Goal: Participate in discussion: Engage in conversation with other users on a specific topic

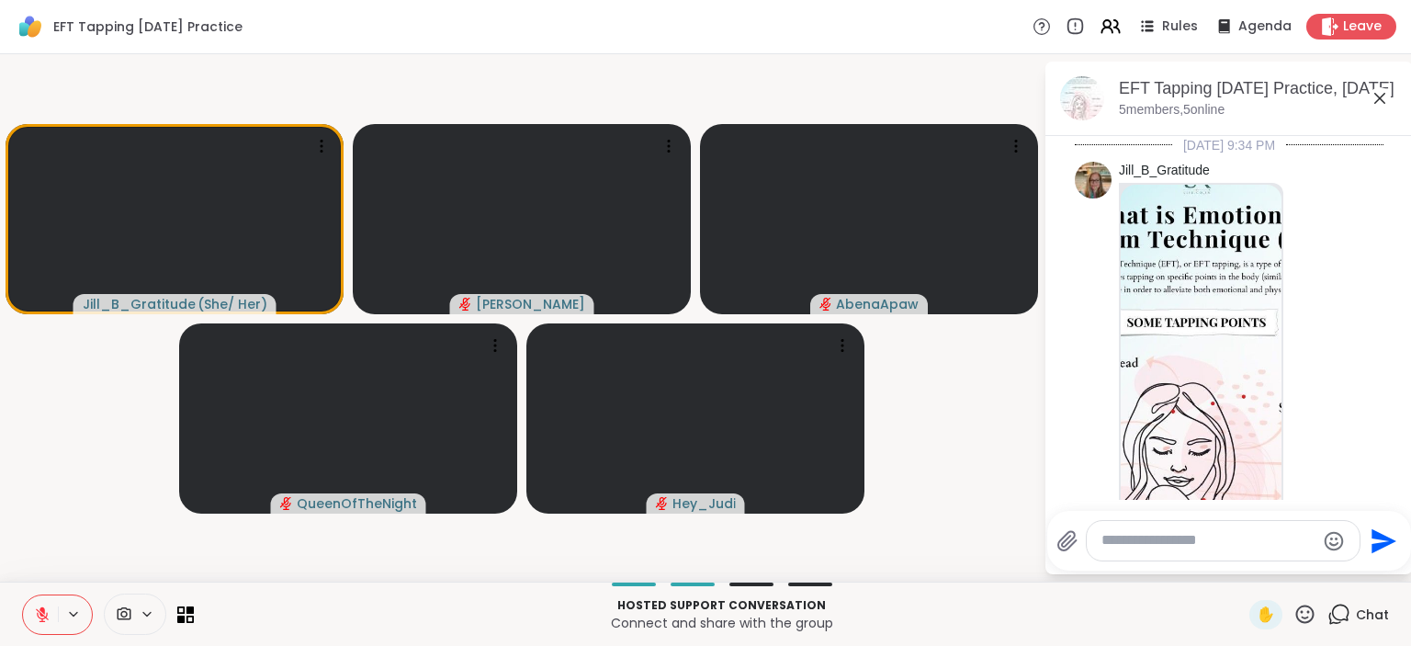
scroll to position [1590, 0]
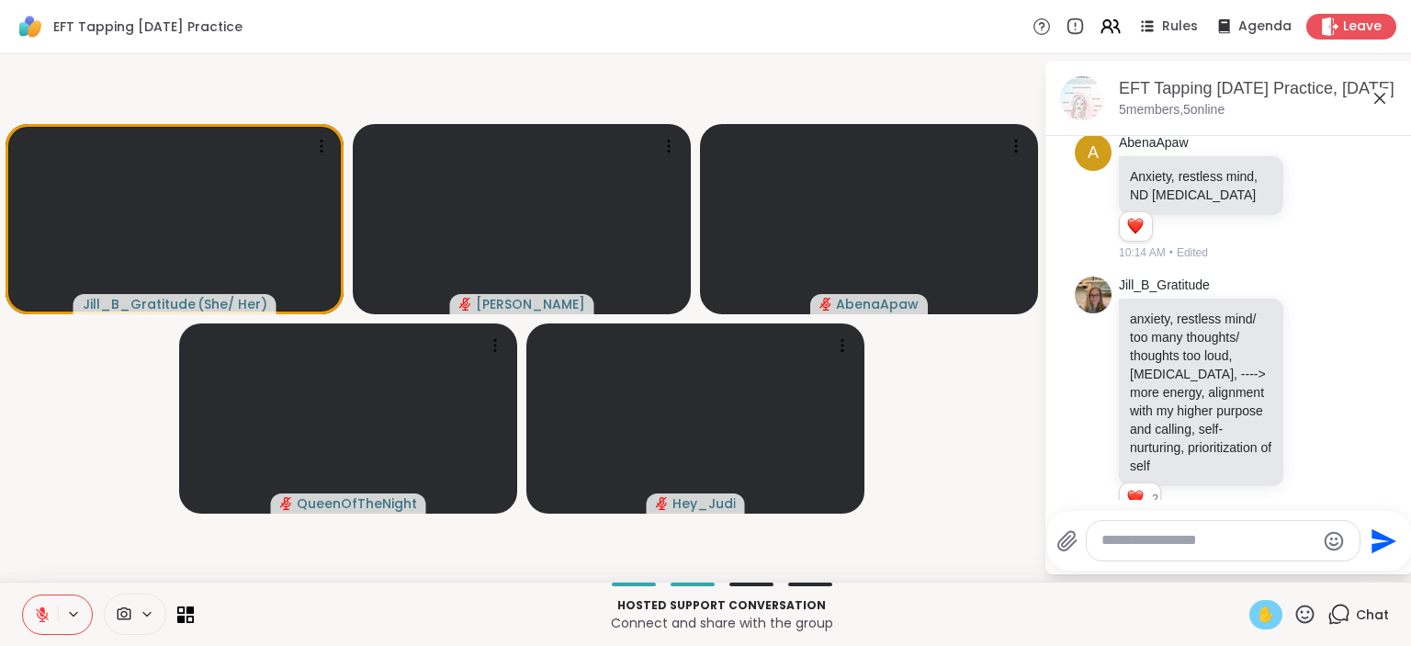
click at [1255, 609] on div "✋" at bounding box center [1265, 614] width 33 height 29
click at [39, 623] on button at bounding box center [40, 614] width 35 height 39
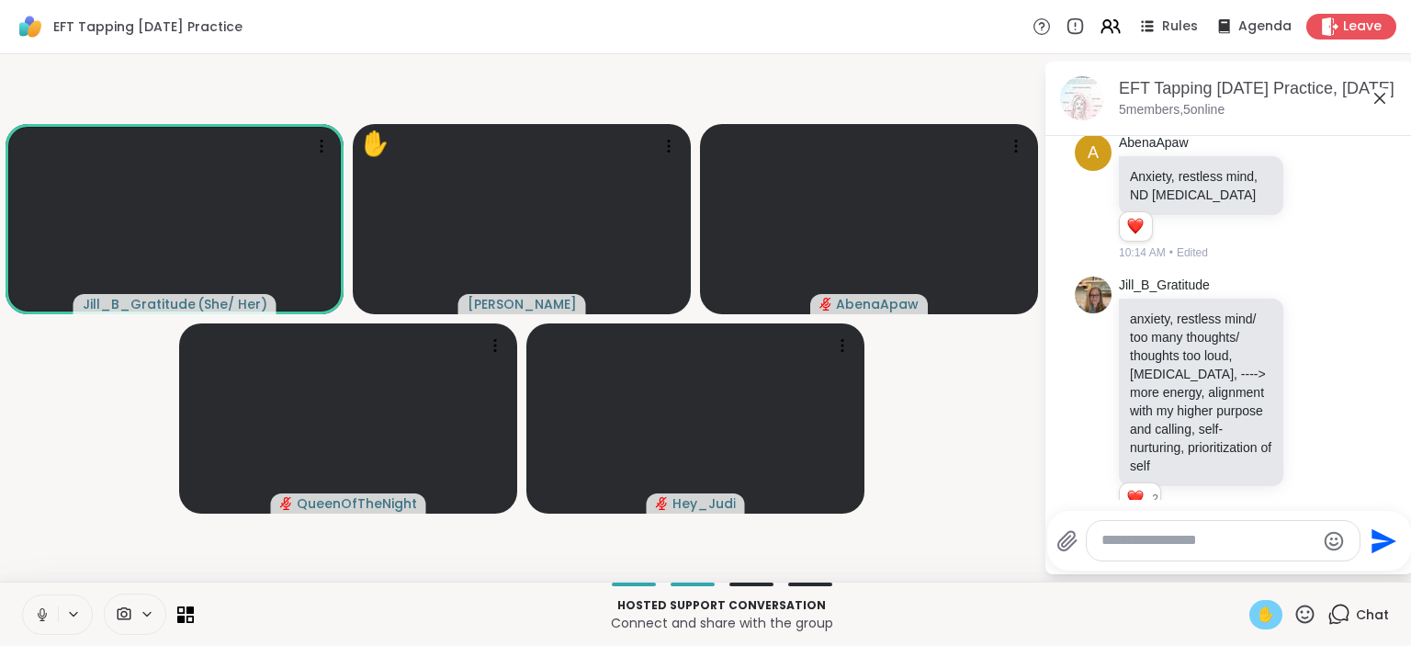
click at [42, 611] on icon at bounding box center [42, 614] width 17 height 17
click at [1313, 616] on icon at bounding box center [1305, 613] width 18 height 18
click at [1255, 569] on span "❤️" at bounding box center [1251, 566] width 18 height 22
click at [1277, 623] on div "✋" at bounding box center [1265, 614] width 33 height 29
click at [1212, 539] on textarea "Type your message" at bounding box center [1208, 540] width 214 height 19
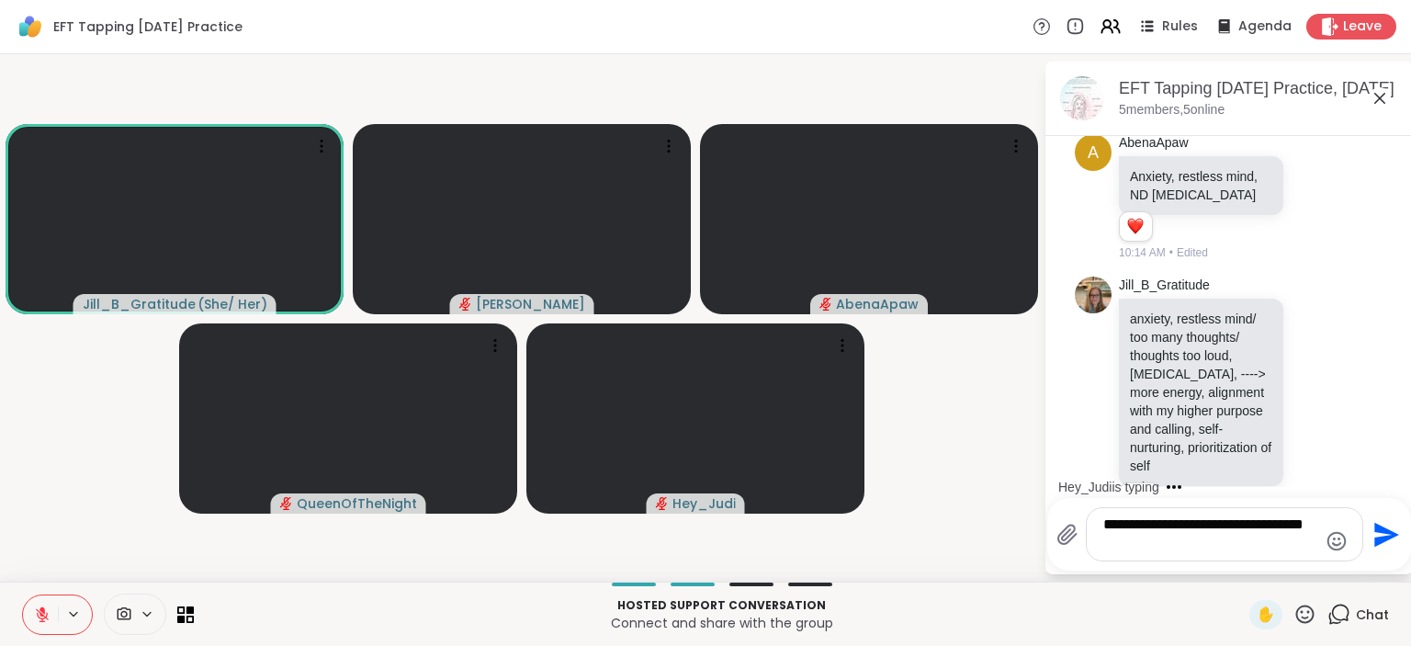
type textarea "**********"
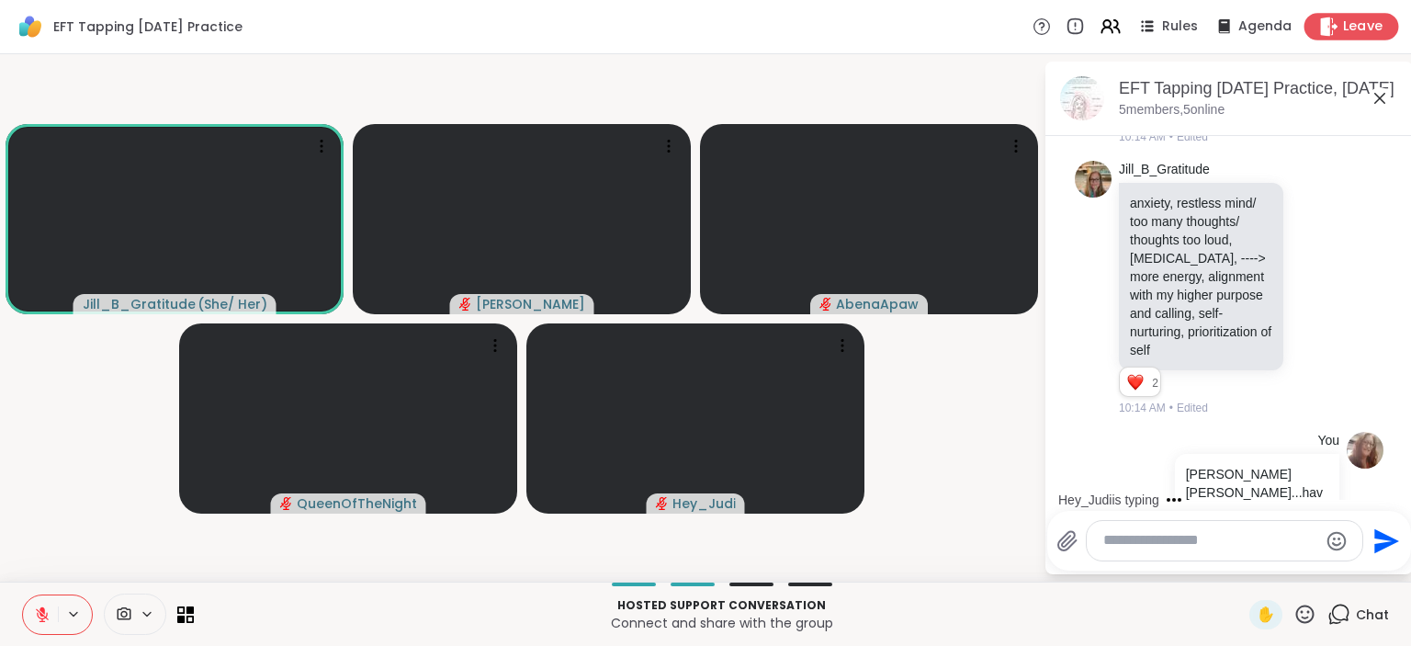
click at [1358, 20] on span "Leave" at bounding box center [1363, 26] width 40 height 19
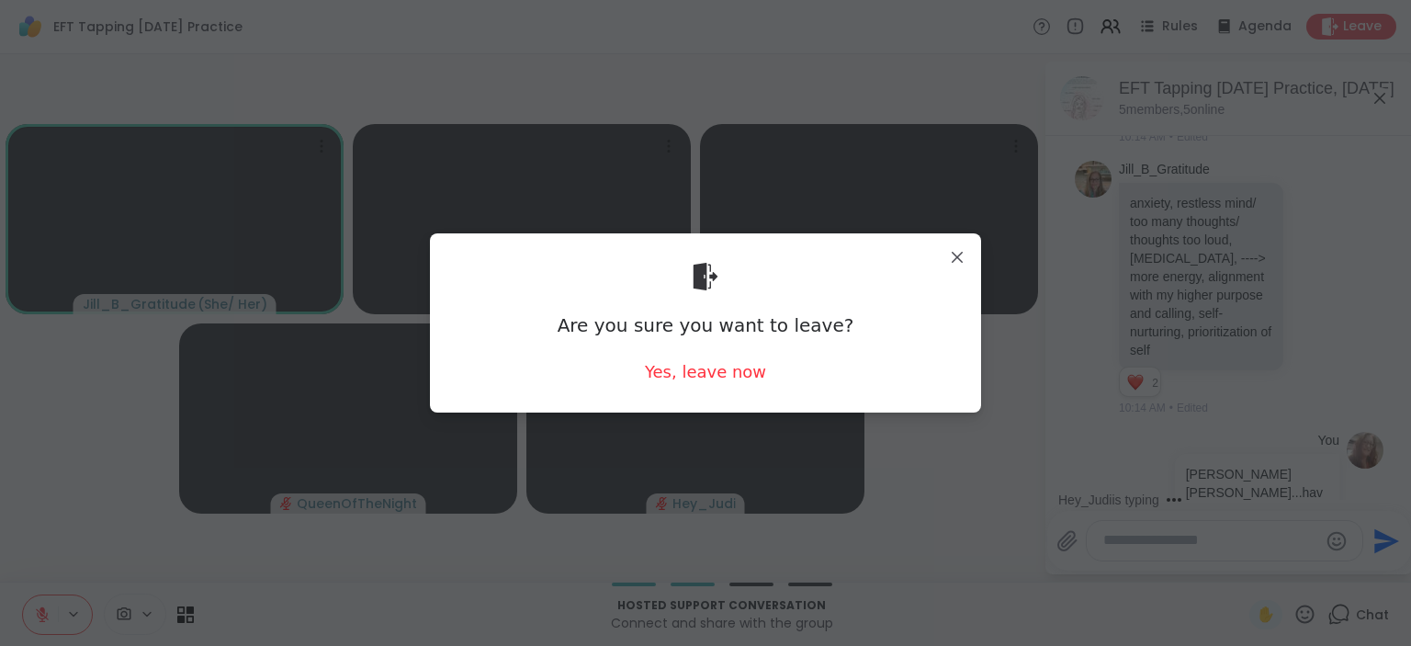
scroll to position [1732, 0]
click at [721, 378] on div "Yes, leave now" at bounding box center [705, 371] width 121 height 23
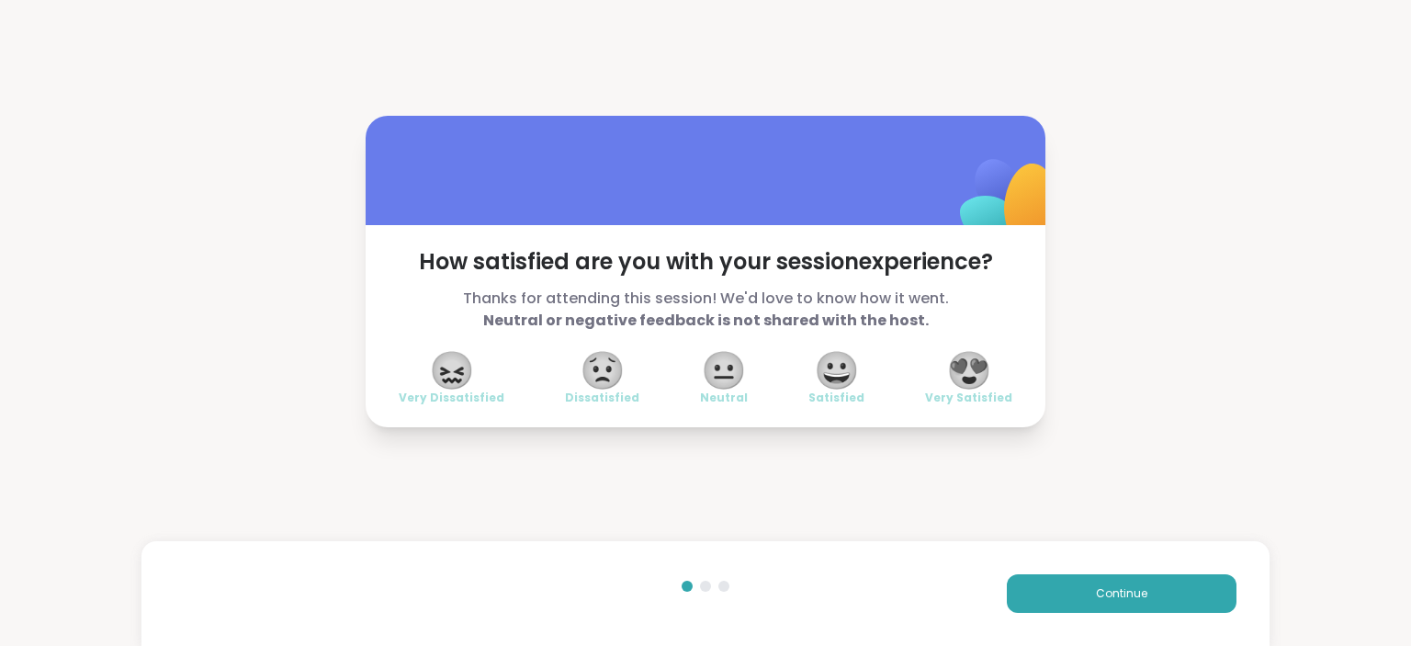
click at [953, 362] on span "😍" at bounding box center [969, 370] width 46 height 33
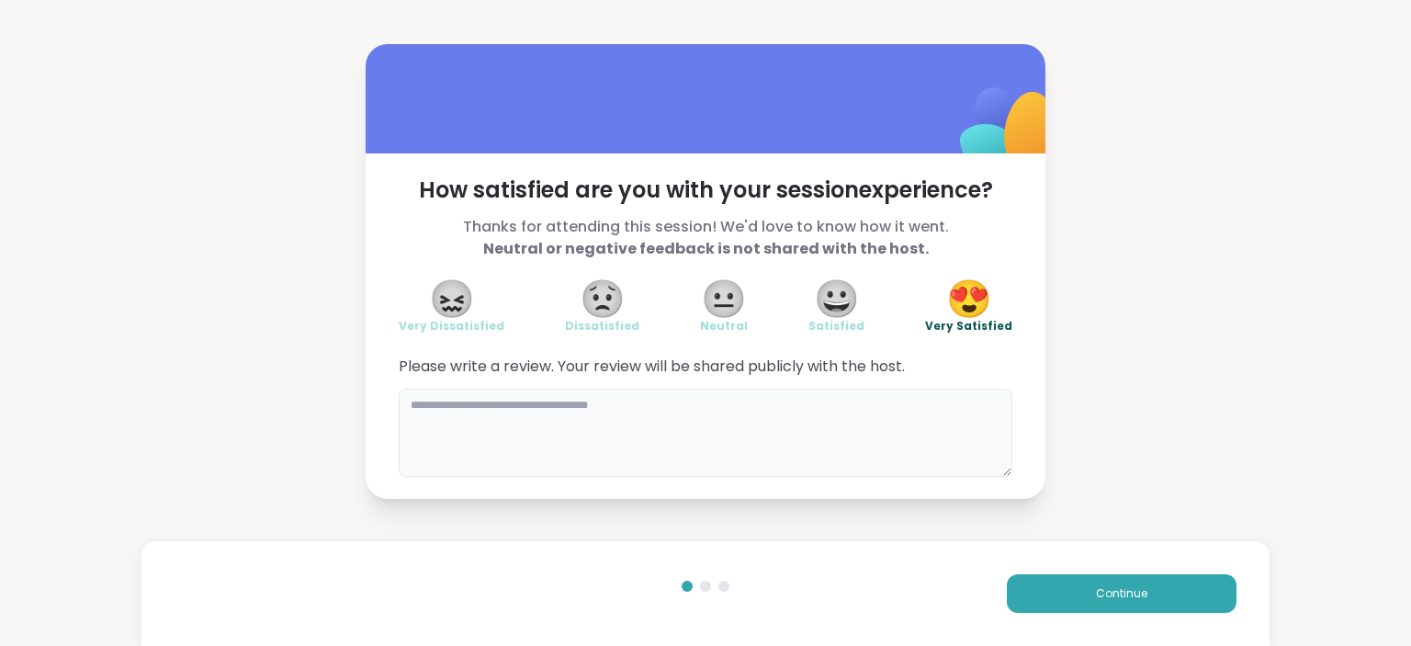
click at [644, 411] on textarea at bounding box center [706, 432] width 614 height 88
type textarea "**********"
click at [1109, 604] on button "Continue" at bounding box center [1122, 593] width 230 height 39
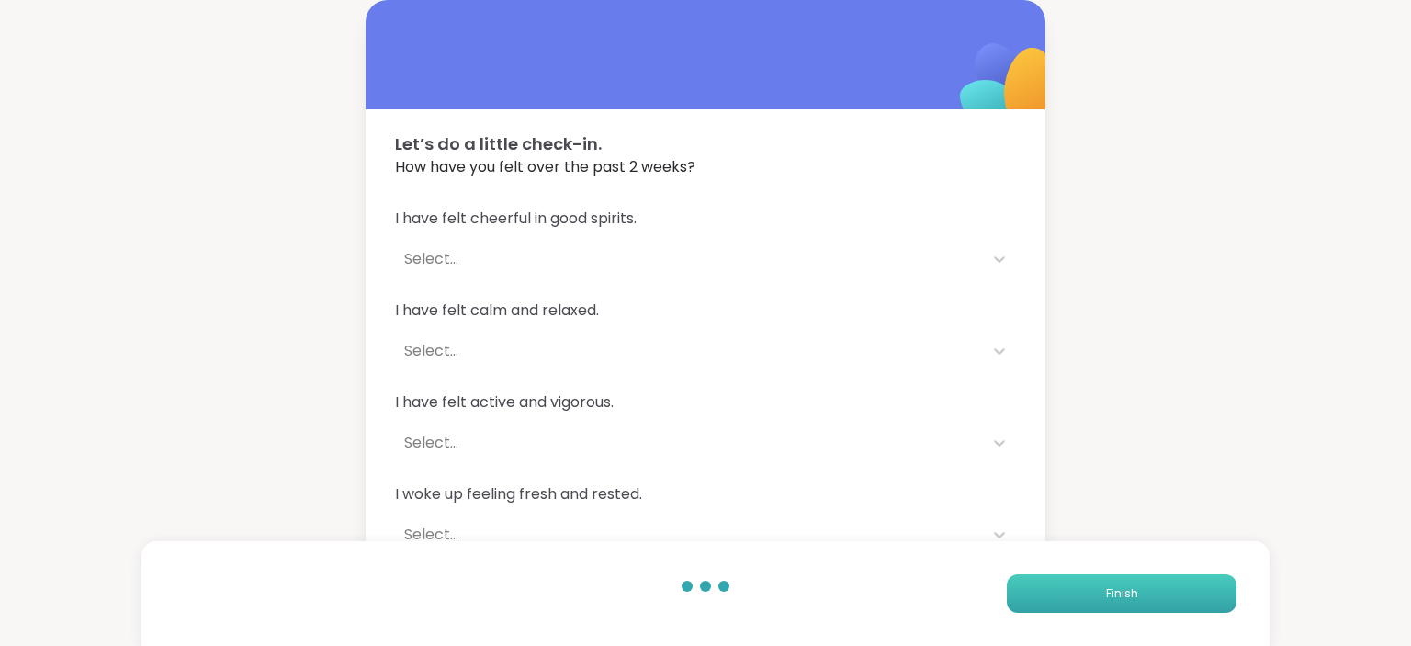
click at [1110, 604] on button "Finish" at bounding box center [1122, 593] width 230 height 39
